Goal: Task Accomplishment & Management: Manage account settings

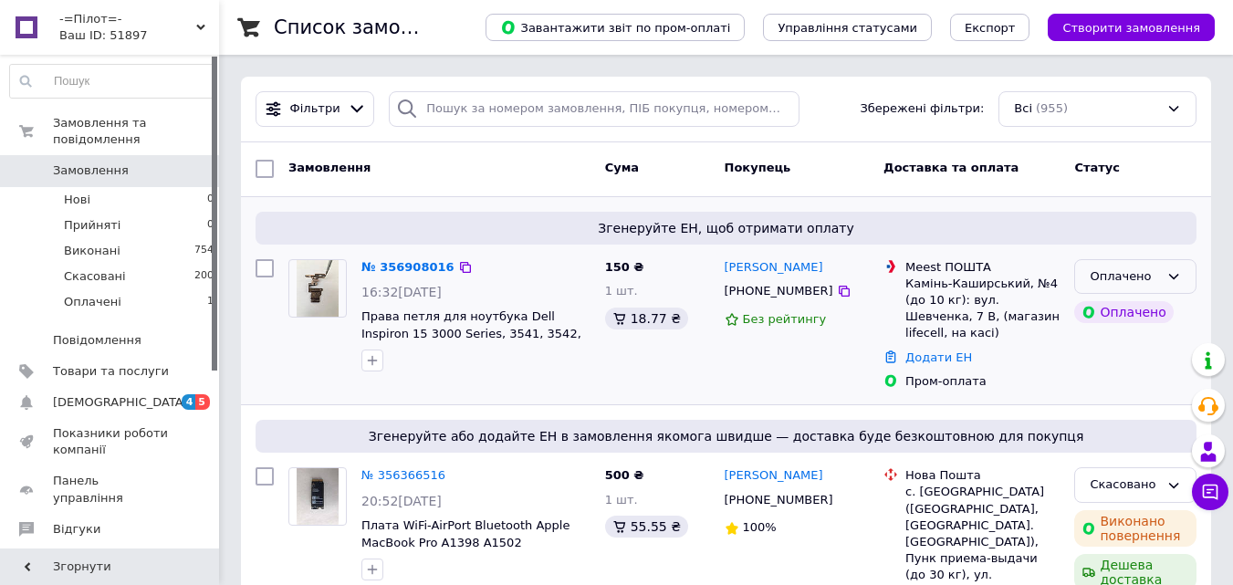
click at [1160, 268] on div "Оплачено" at bounding box center [1135, 277] width 122 height 36
click at [1124, 316] on li "Прийнято" at bounding box center [1135, 315] width 120 height 34
click at [411, 261] on link "№ 356908016" at bounding box center [403, 267] width 84 height 14
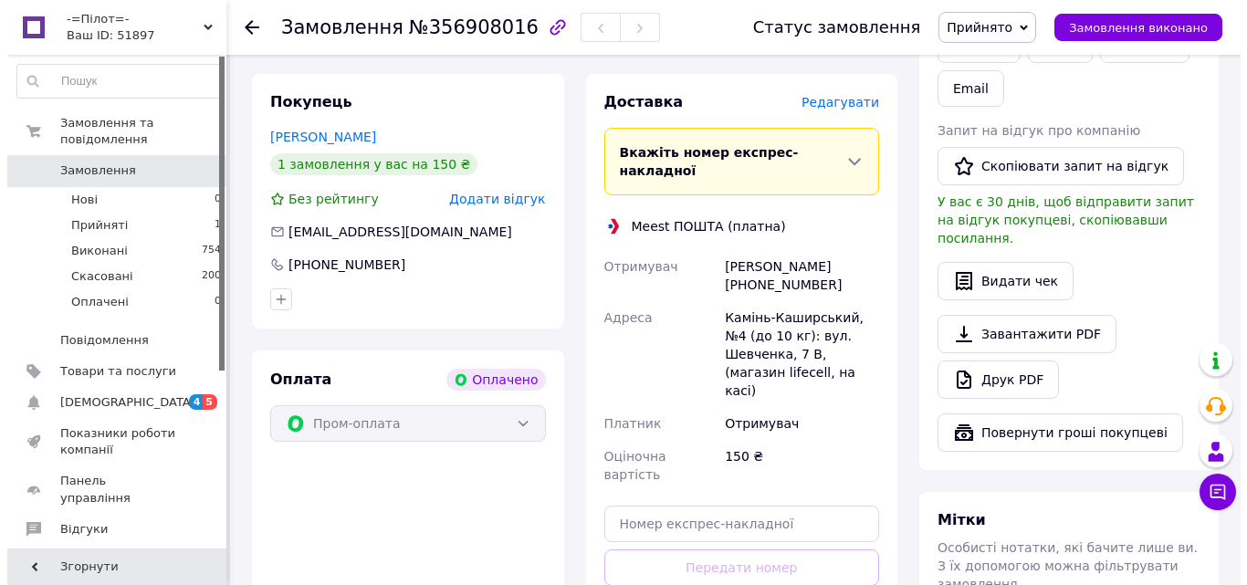
scroll to position [365, 0]
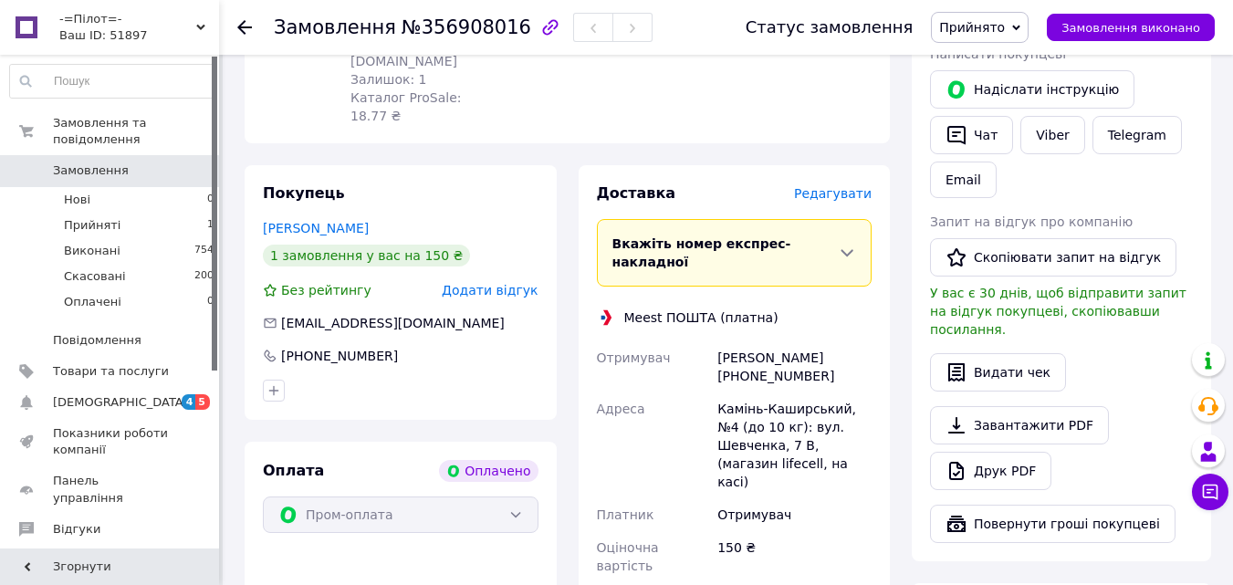
click at [837, 186] on span "Редагувати" at bounding box center [833, 193] width 78 height 15
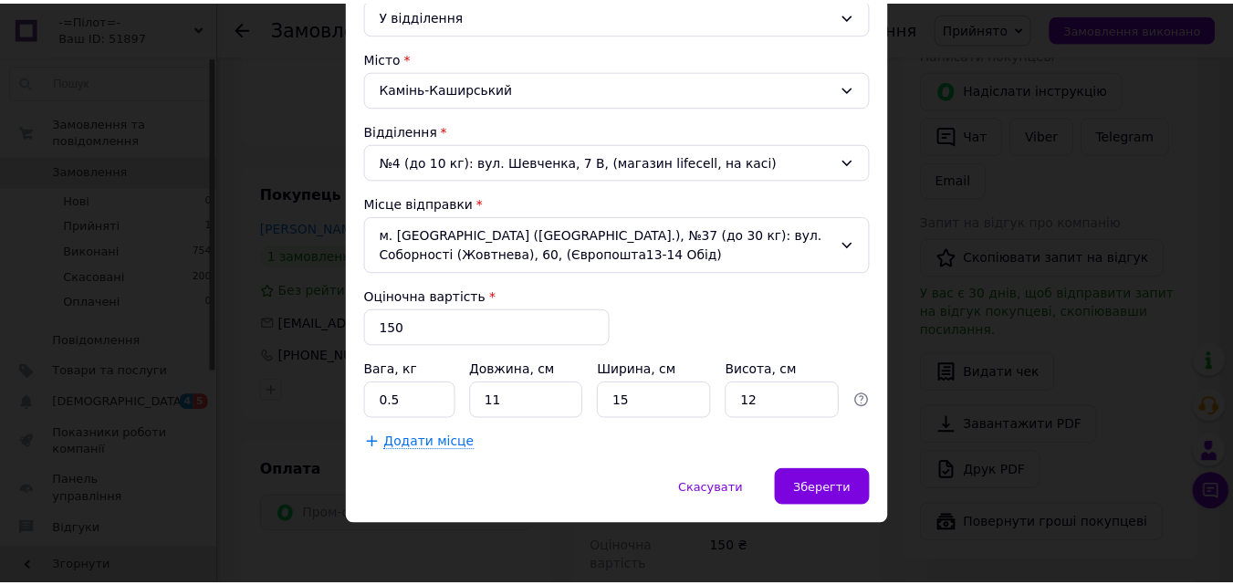
scroll to position [458, 0]
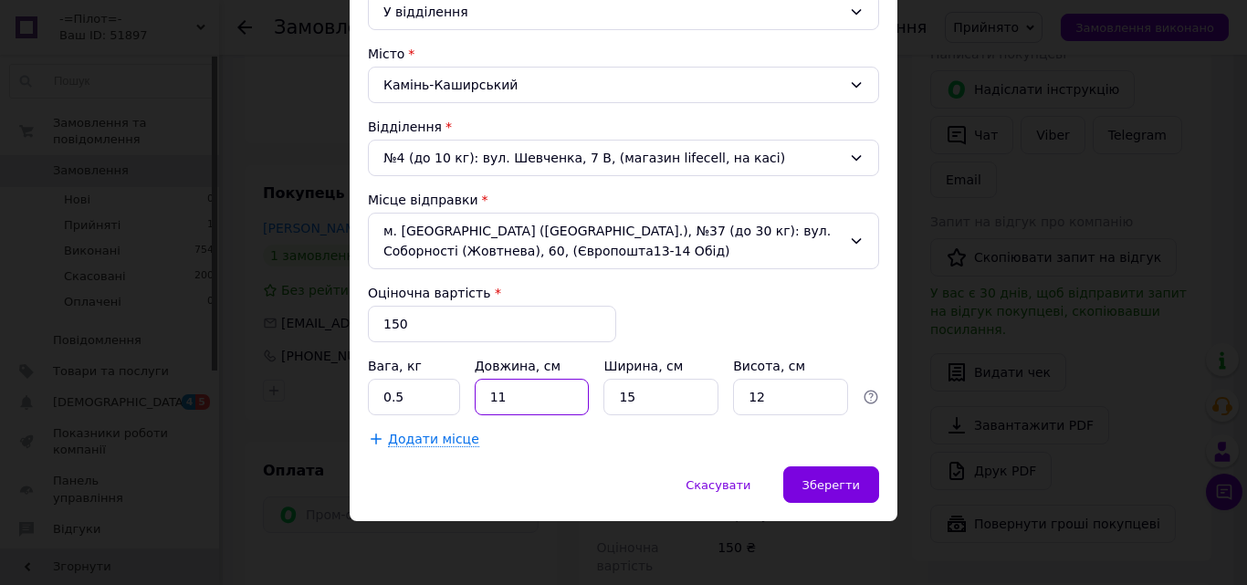
drag, startPoint x: 524, startPoint y: 397, endPoint x: 393, endPoint y: 398, distance: 131.5
click at [393, 398] on div "Вага, кг 0.5 Довжина, см 11 Ширина, см 15 Висота, см 12" at bounding box center [623, 386] width 511 height 58
type input "28"
drag, startPoint x: 667, startPoint y: 402, endPoint x: 534, endPoint y: 402, distance: 133.3
click at [534, 402] on div "Вага, кг 0.5 Довжина, см 28 Ширина, см 15 Висота, см 12" at bounding box center [623, 386] width 511 height 58
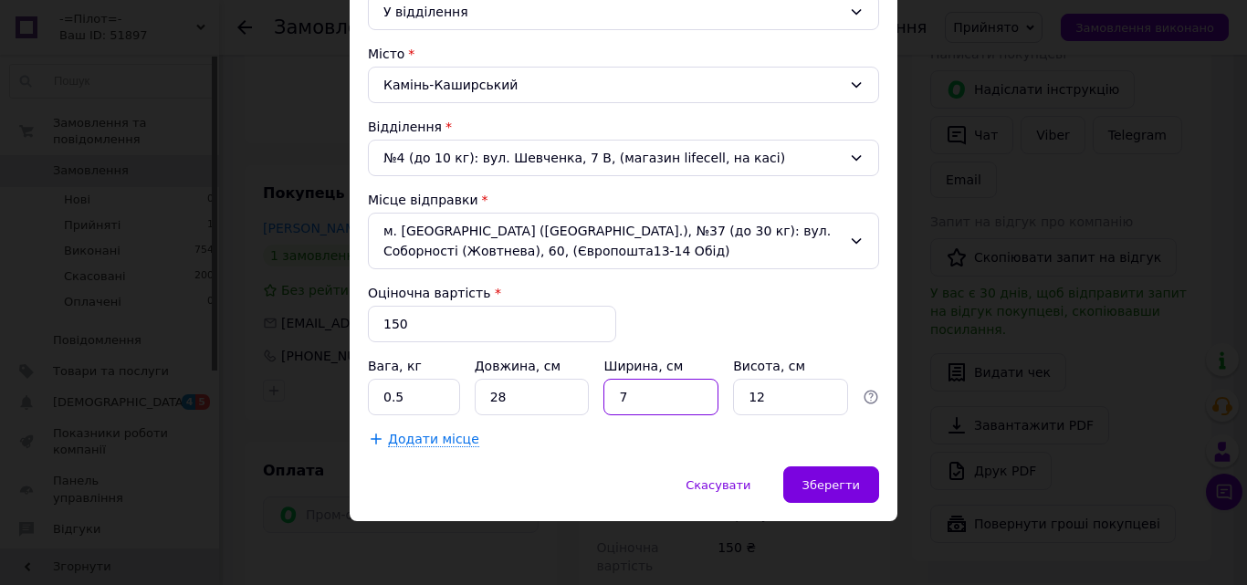
type input "7"
drag, startPoint x: 793, startPoint y: 394, endPoint x: 680, endPoint y: 398, distance: 113.3
click at [680, 398] on div "Вага, кг 0.5 Довжина, см 28 Ширина, см 7 Висота, см 12" at bounding box center [623, 386] width 511 height 58
type input "8"
click at [749, 236] on div "м. [GEOGRAPHIC_DATA] ([GEOGRAPHIC_DATA].), №37 (до 30 кг): вул. Соборності (Жов…" at bounding box center [623, 241] width 511 height 57
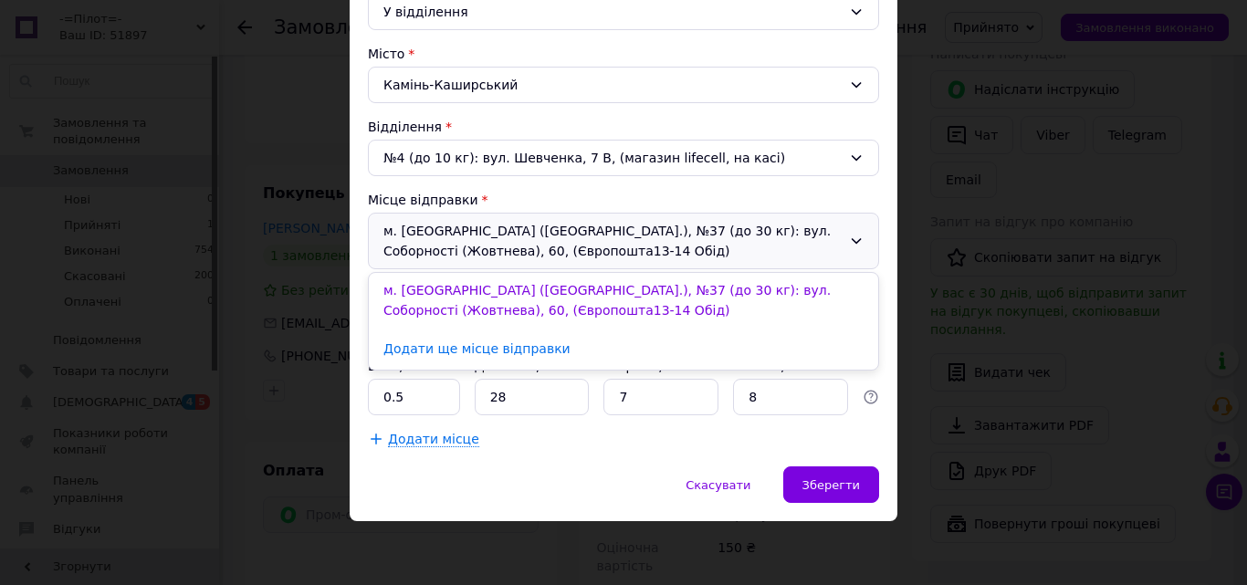
click at [749, 236] on div "м. [GEOGRAPHIC_DATA] ([GEOGRAPHIC_DATA].), №37 (до 30 кг): вул. Соборності (Жов…" at bounding box center [623, 241] width 511 height 57
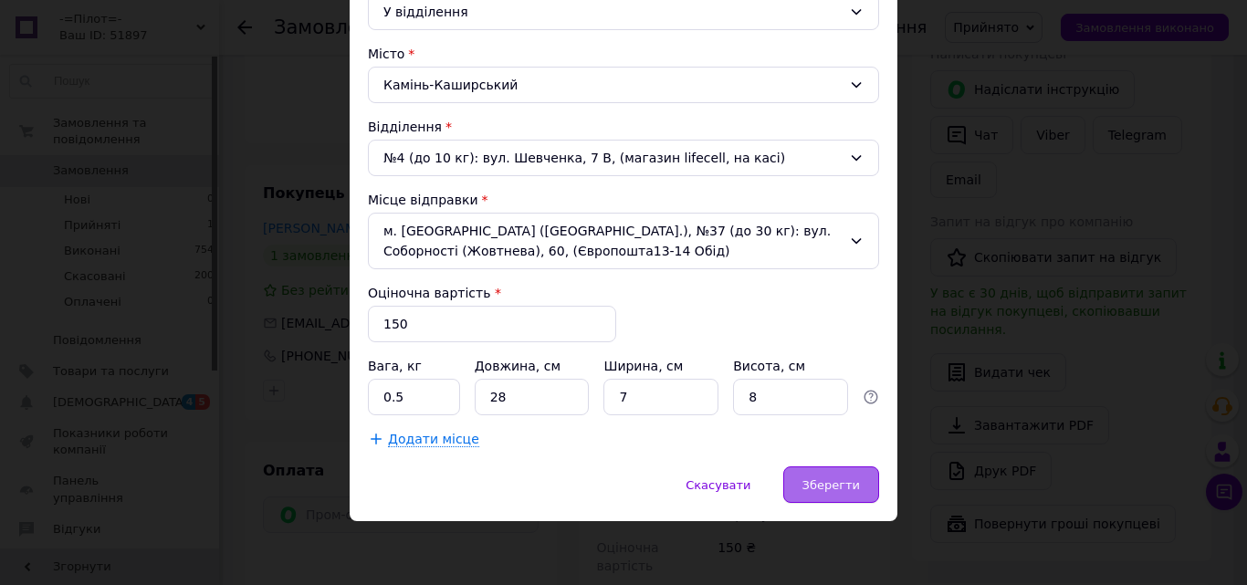
click at [844, 475] on div "Зберегти" at bounding box center [831, 484] width 96 height 37
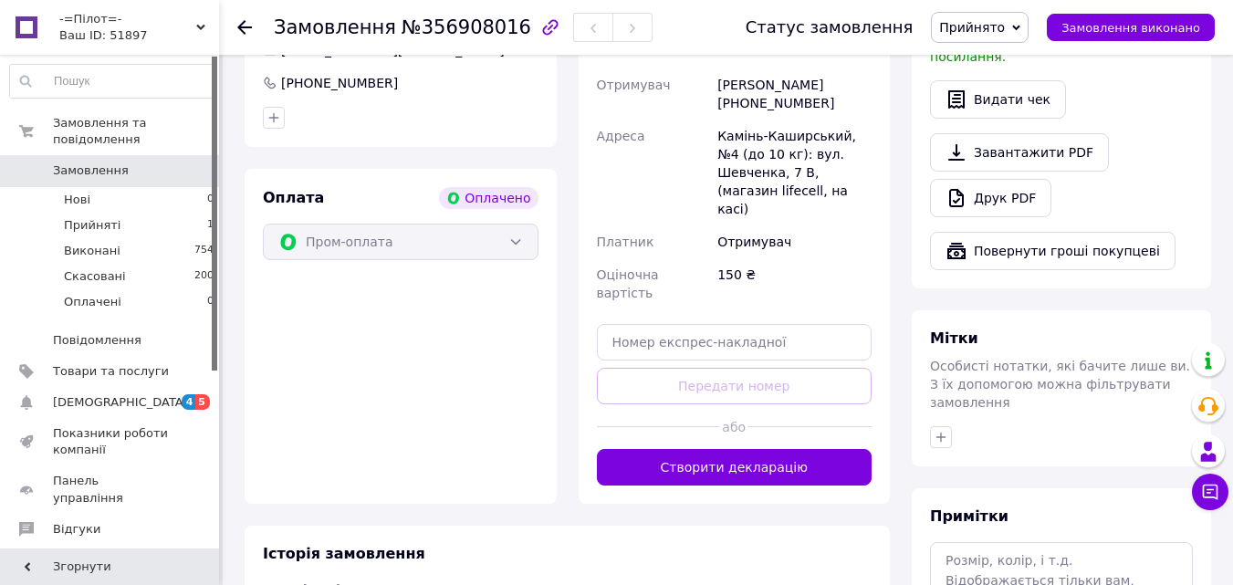
scroll to position [639, 0]
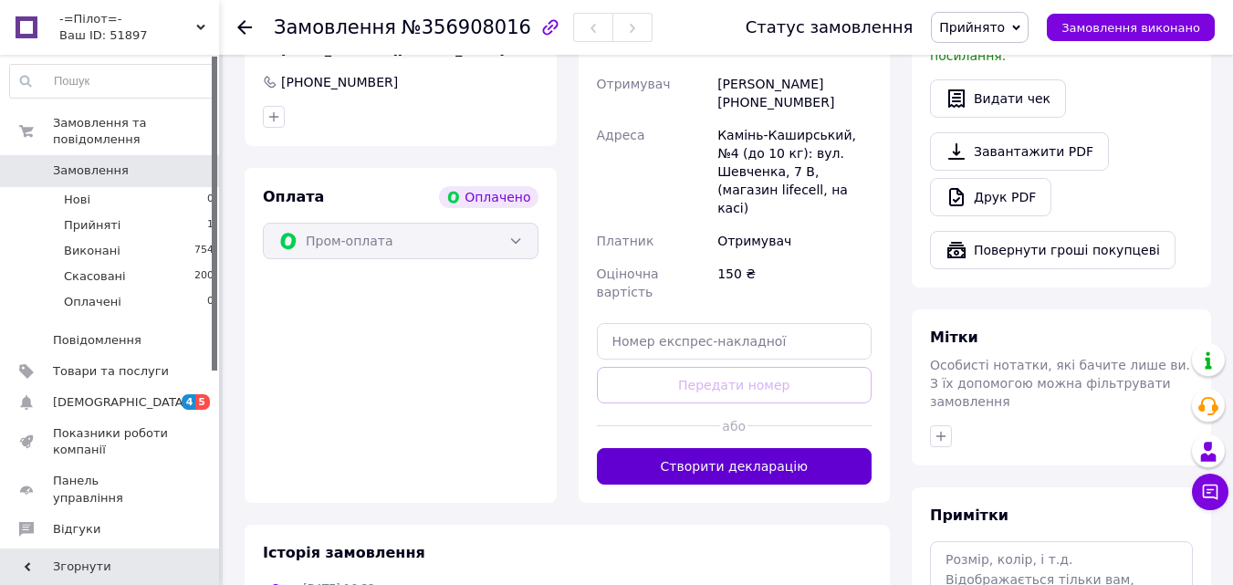
click at [760, 448] on button "Створити декларацію" at bounding box center [735, 466] width 276 height 37
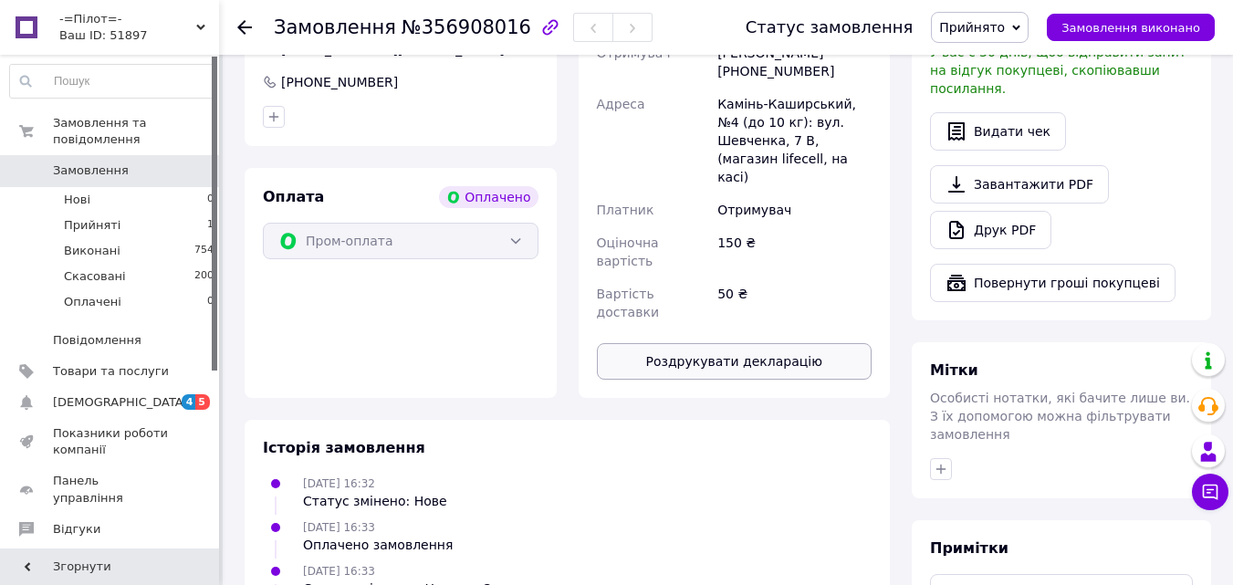
click at [759, 343] on button "Роздрукувати декларацію" at bounding box center [735, 361] width 276 height 37
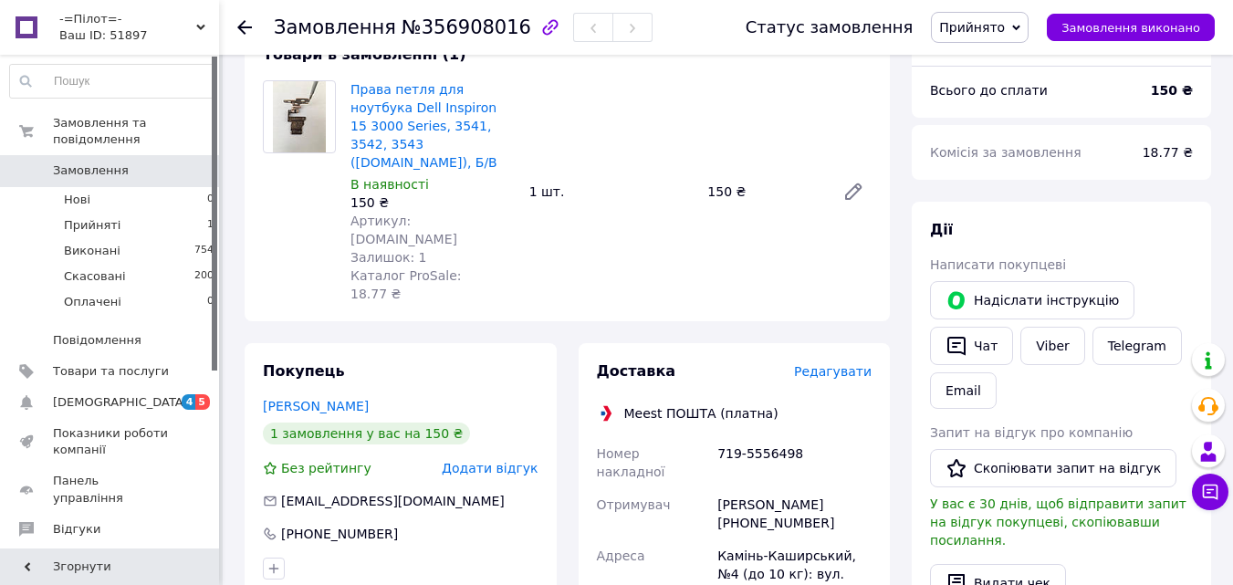
scroll to position [0, 0]
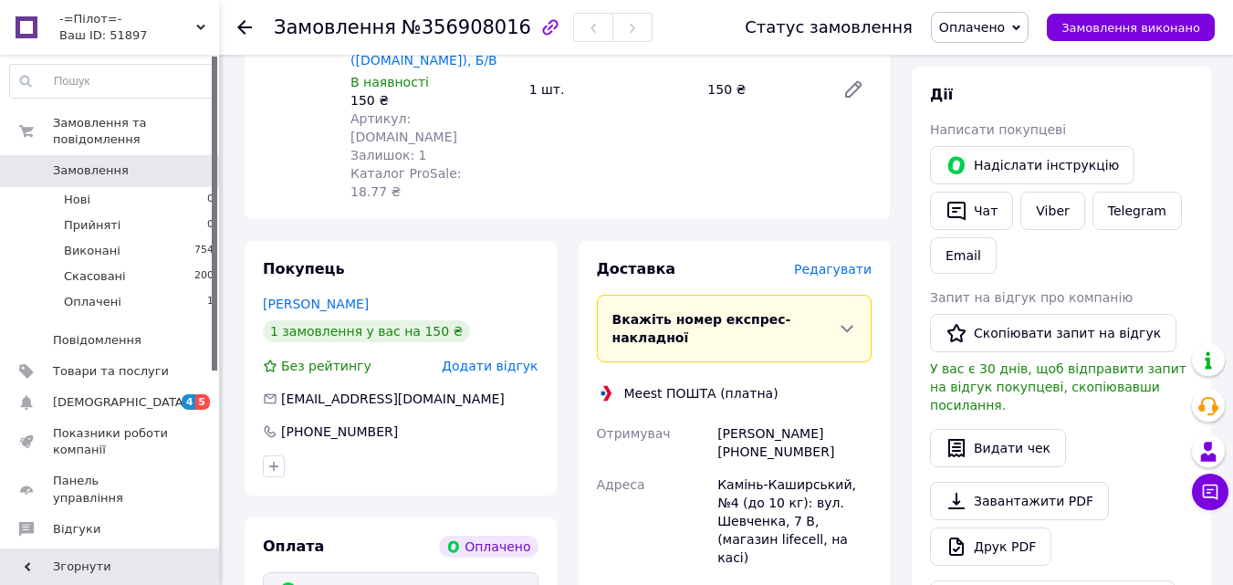
scroll to position [91, 0]
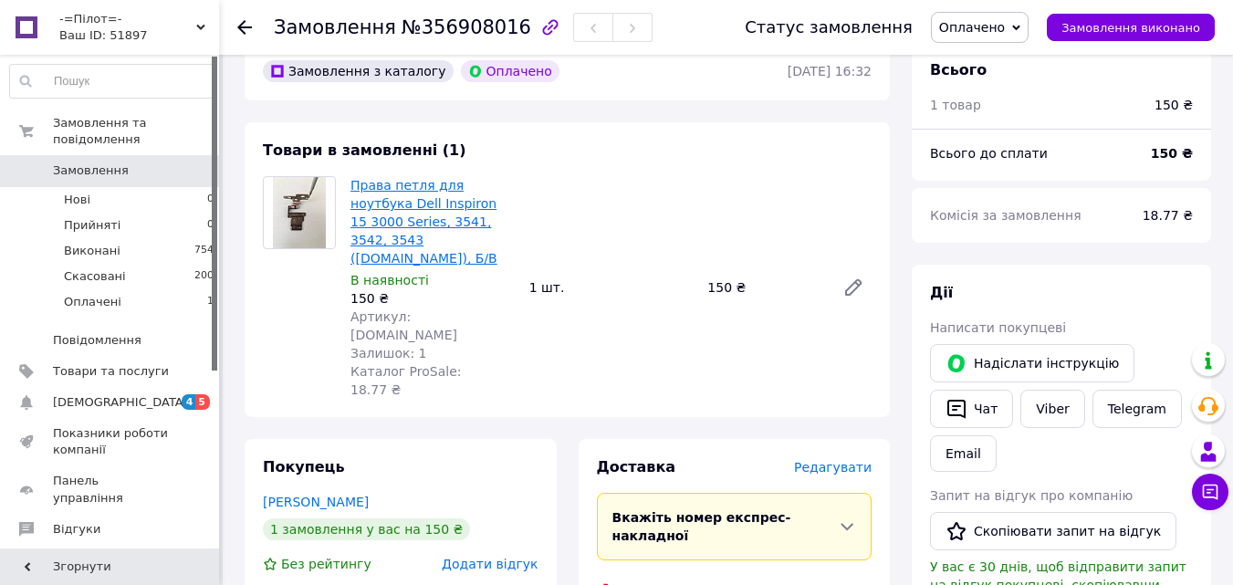
click at [415, 208] on link "Права петля для ноутбука Dell Inspiron 15 3000 Series, 3541, 3542, 3543 ([DOMAI…" at bounding box center [424, 222] width 147 height 88
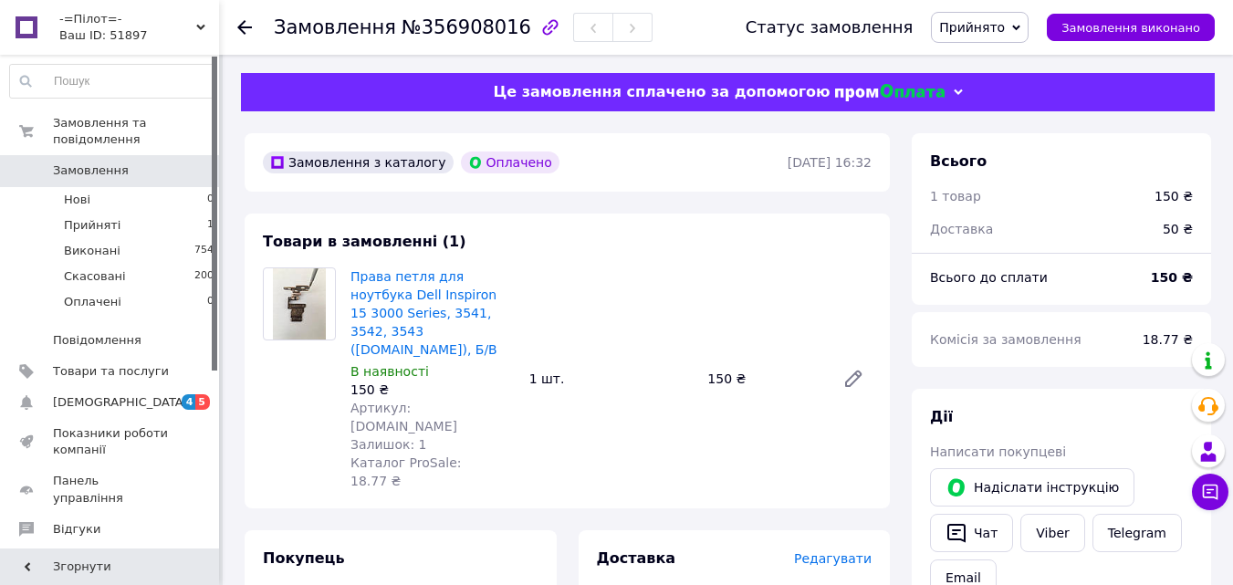
click at [76, 162] on span "Замовлення" at bounding box center [91, 170] width 76 height 16
